Goal: Task Accomplishment & Management: Use online tool/utility

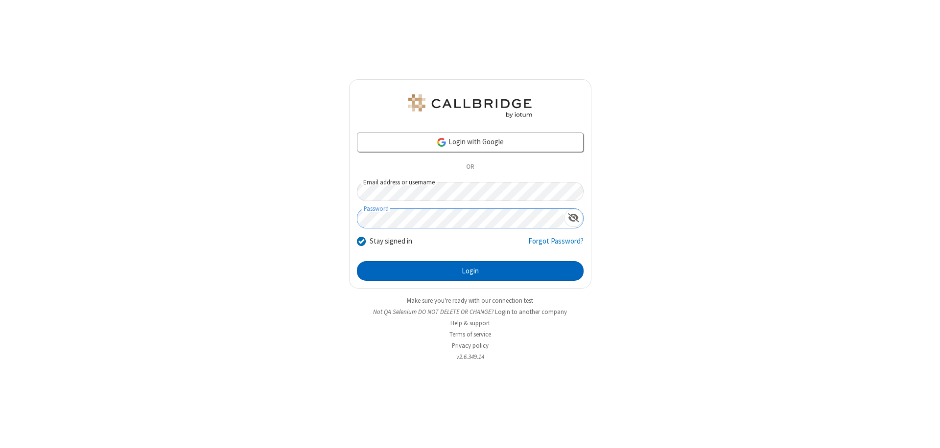
click at [470, 271] on button "Login" at bounding box center [470, 271] width 227 height 20
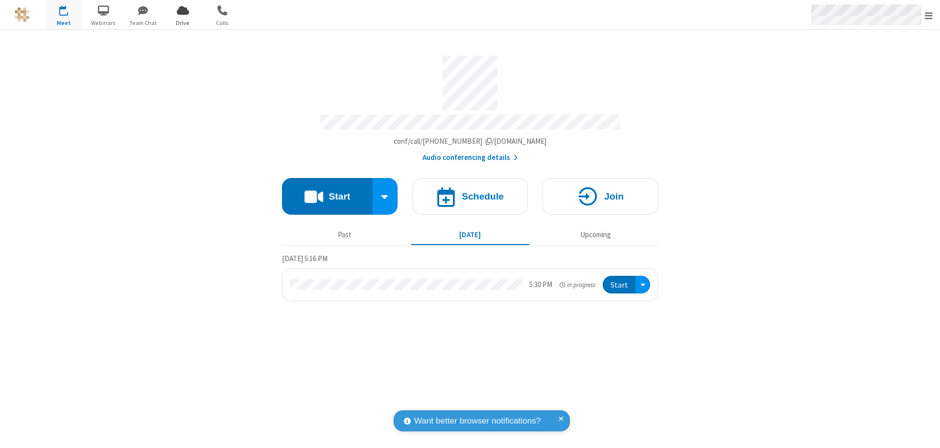
click at [929, 15] on span "Open menu" at bounding box center [929, 16] width 8 height 10
click at [183, 23] on span "Drive" at bounding box center [182, 23] width 37 height 9
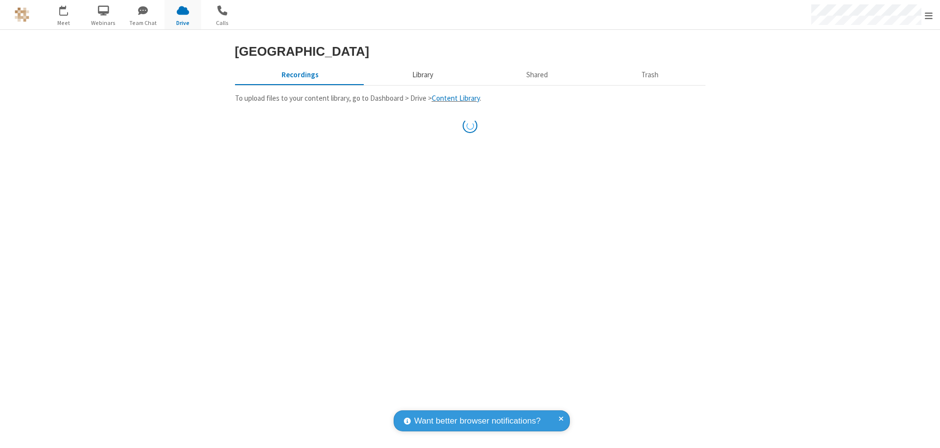
click at [421, 84] on button "Library" at bounding box center [422, 75] width 115 height 19
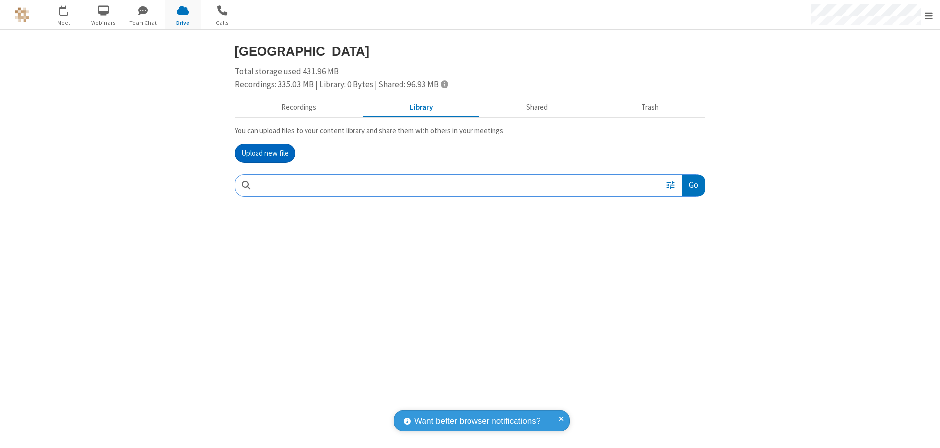
click at [693, 185] on button "Go" at bounding box center [693, 186] width 23 height 22
click at [265, 153] on button "Upload new file" at bounding box center [265, 154] width 60 height 20
